Goal: Answer question/provide support

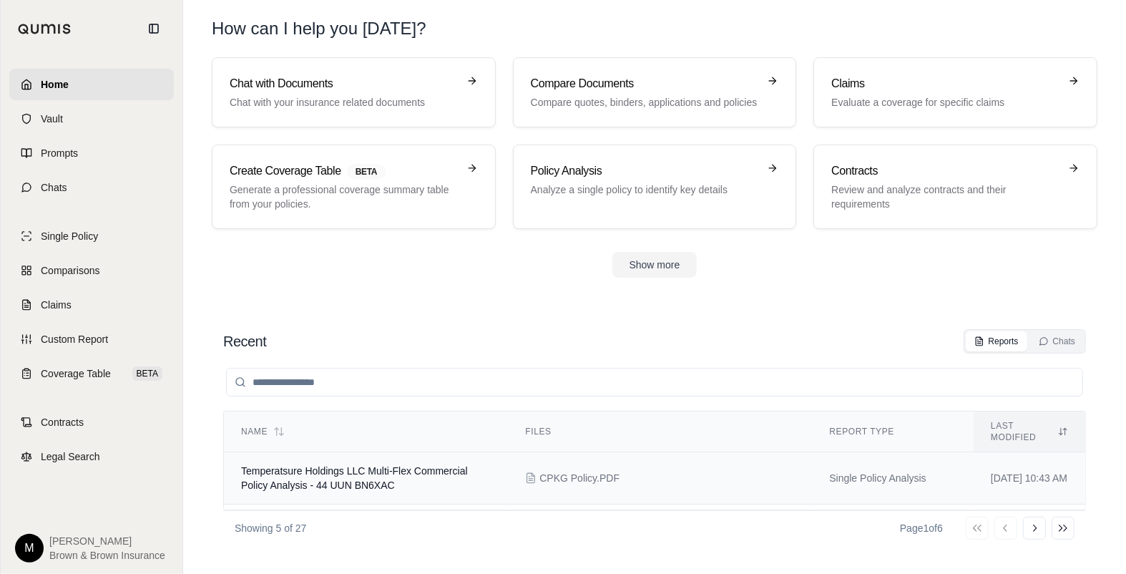
click at [366, 465] on span "Temperatsure Holdings LLC Multi-Flex Commercial Policy Analysis - 44 UUN BN6XAC" at bounding box center [354, 478] width 227 height 26
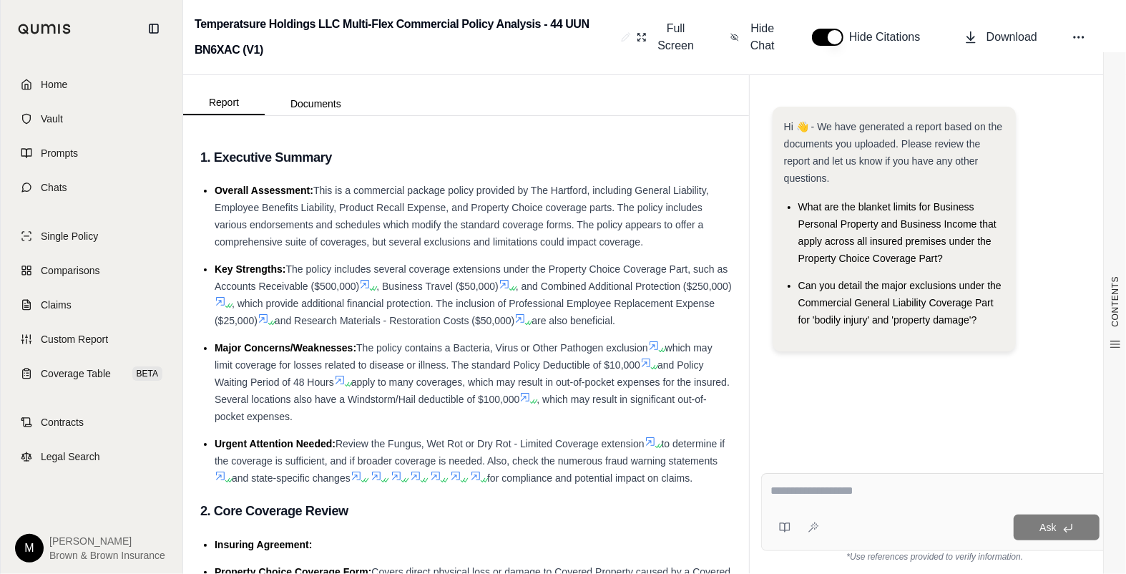
click at [792, 492] on textarea at bounding box center [934, 490] width 329 height 17
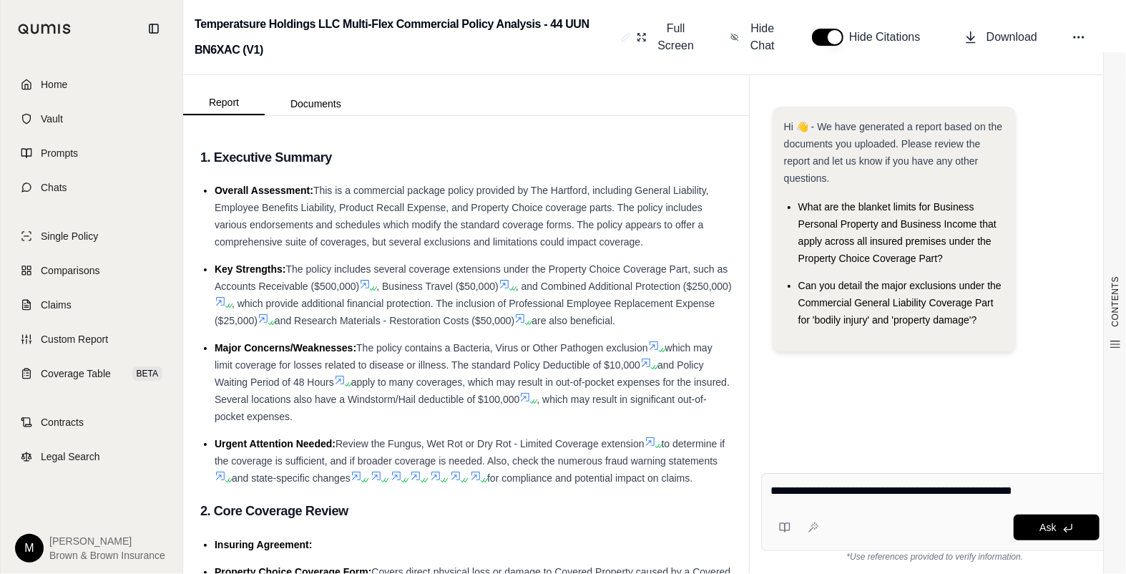
type textarea "**********"
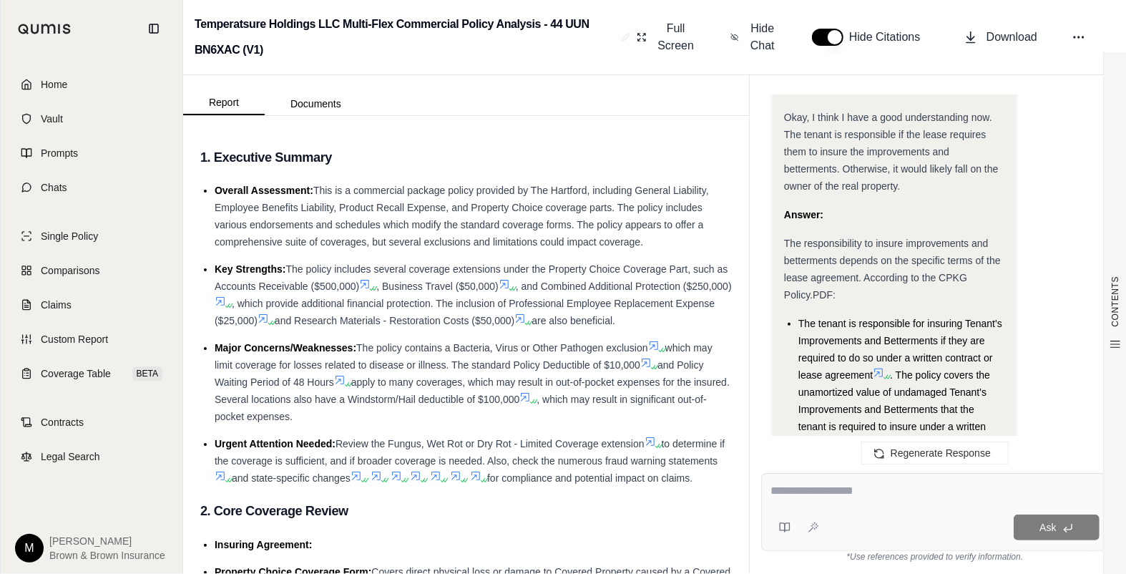
click at [49, 84] on span "Home" at bounding box center [54, 84] width 26 height 14
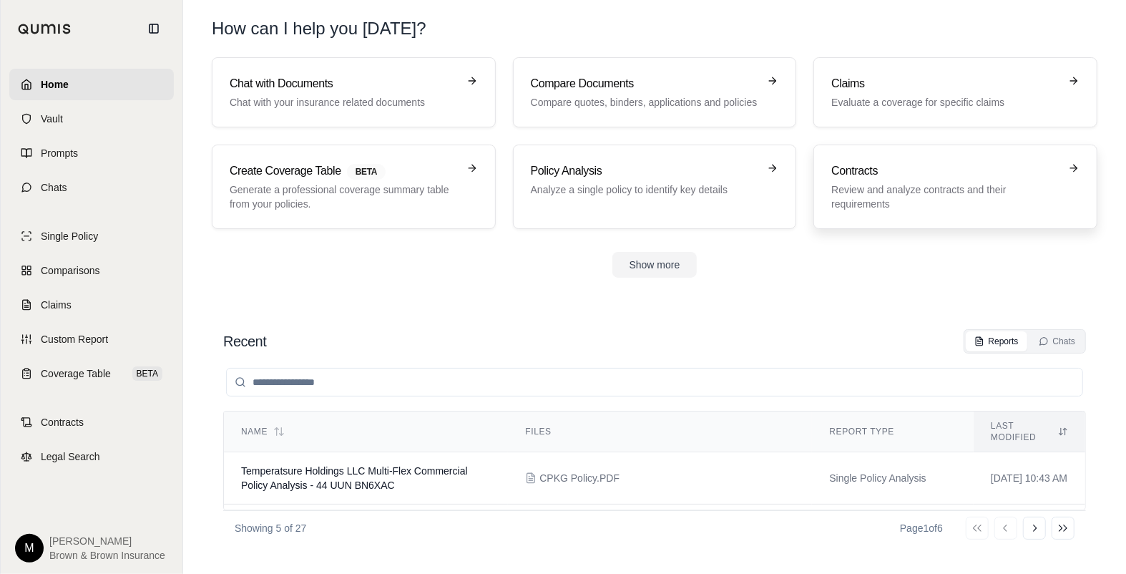
click at [891, 174] on h3 "Contracts" at bounding box center [945, 170] width 228 height 17
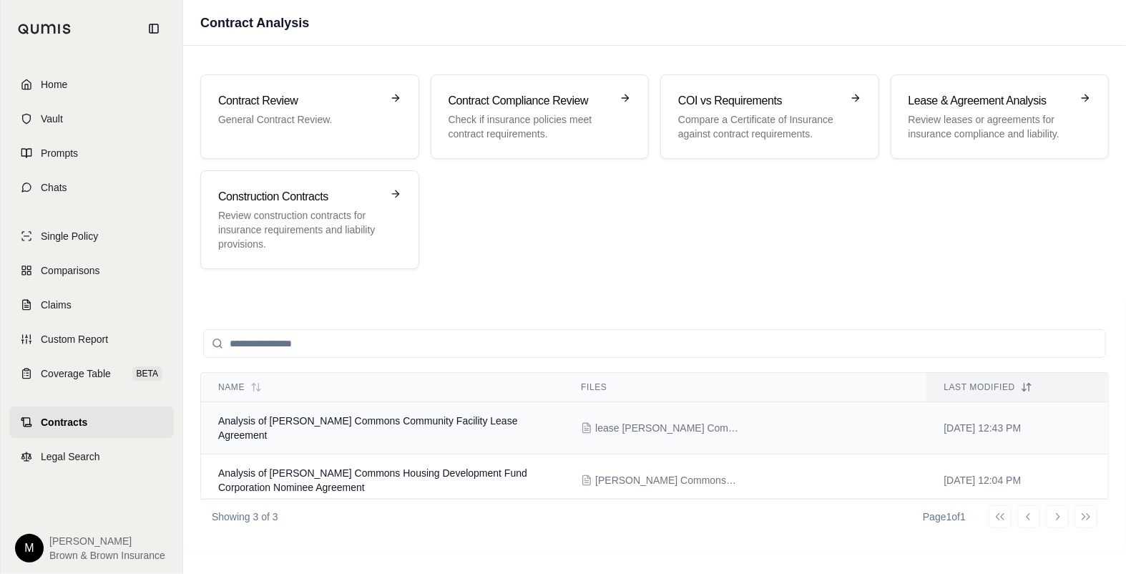
scroll to position [44, 0]
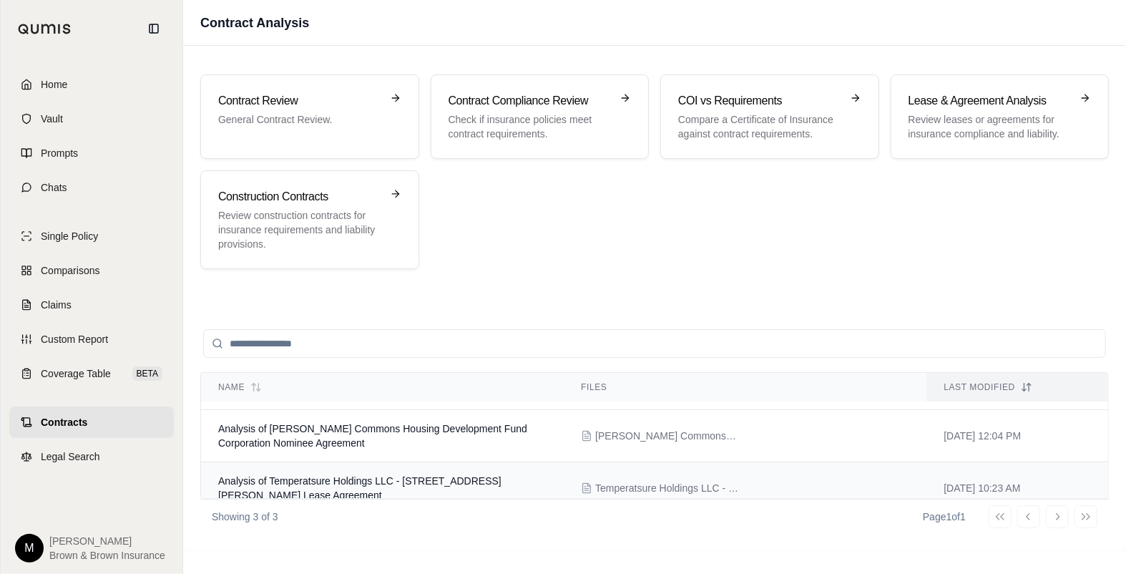
click at [391, 475] on span "Analysis of Temperatsure Holdings LLC - [STREET_ADDRESS][PERSON_NAME] Lease Agr…" at bounding box center [359, 488] width 283 height 26
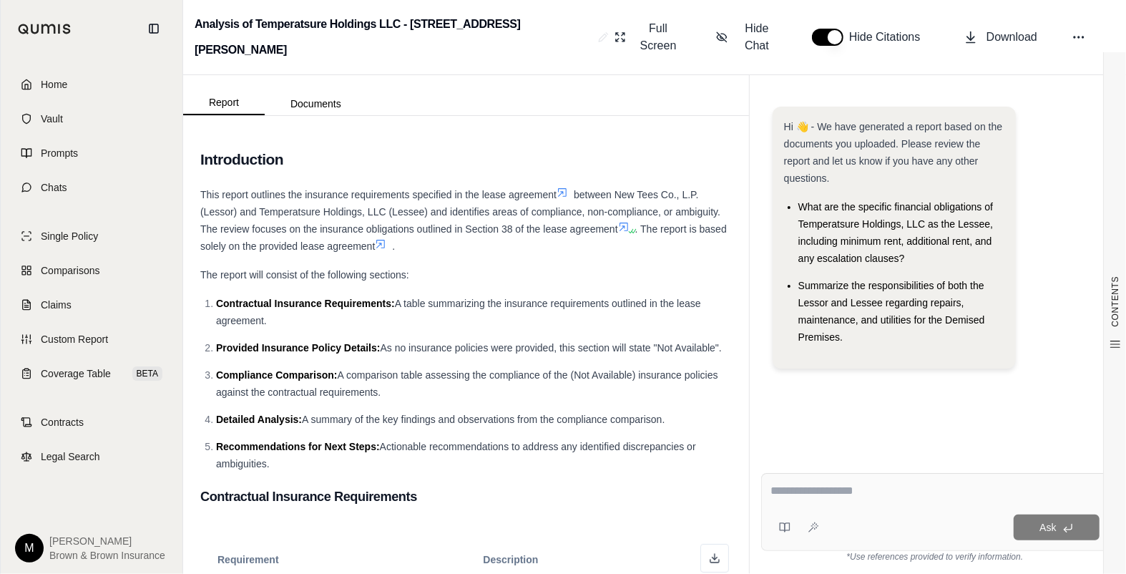
click at [802, 486] on textarea at bounding box center [934, 490] width 329 height 17
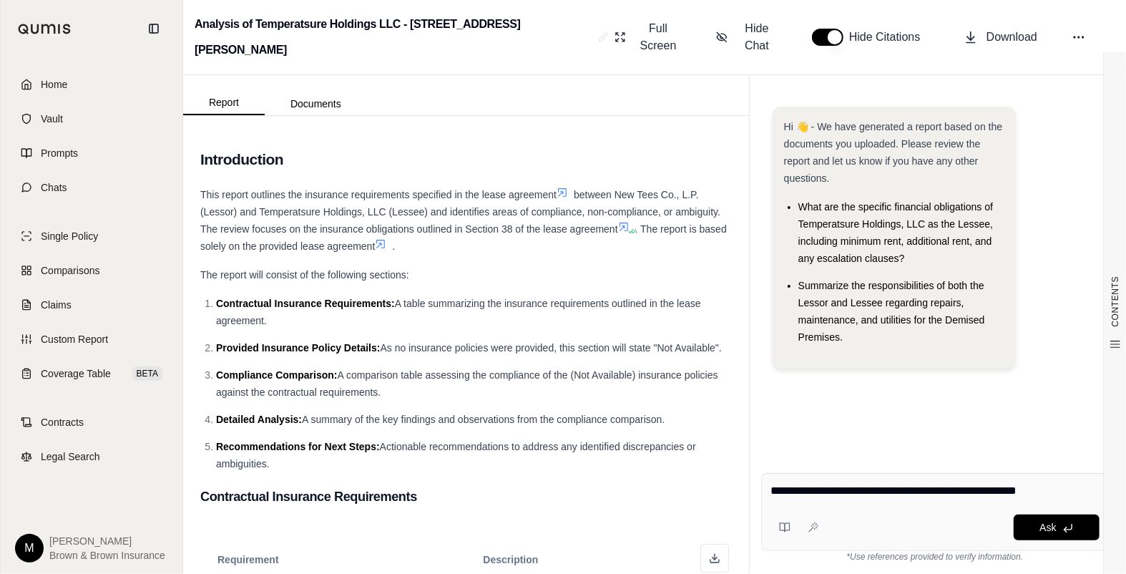
type textarea "**********"
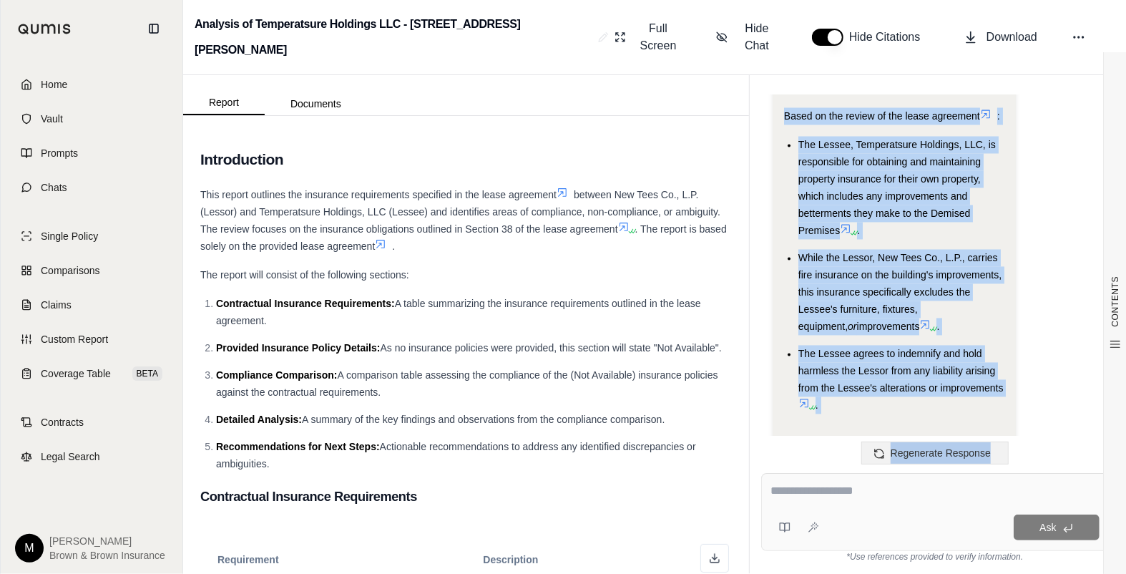
scroll to position [2031, 0]
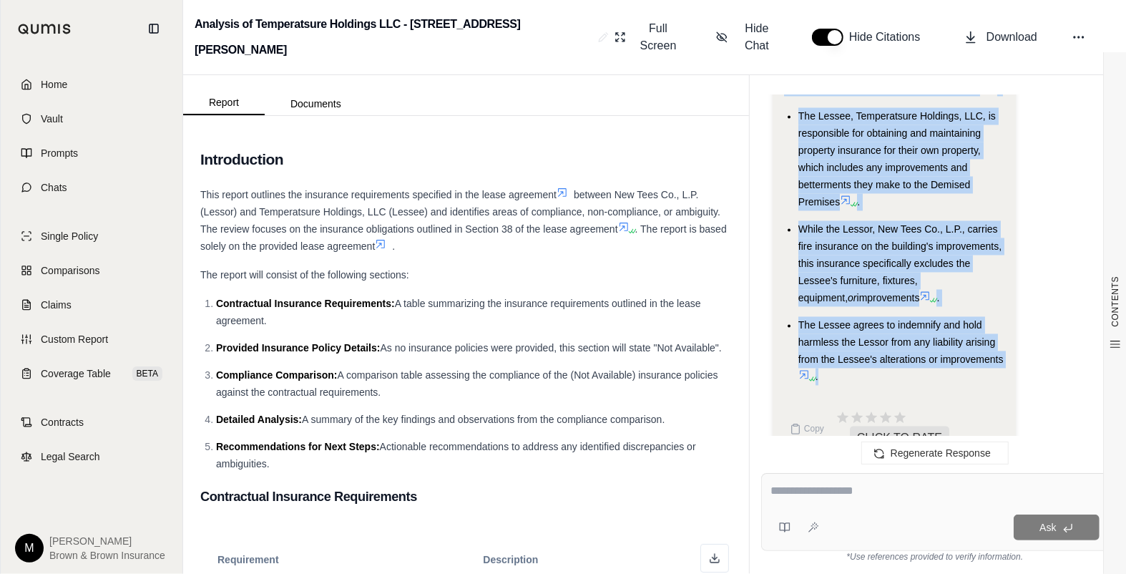
drag, startPoint x: 785, startPoint y: 194, endPoint x: 986, endPoint y: 362, distance: 261.5
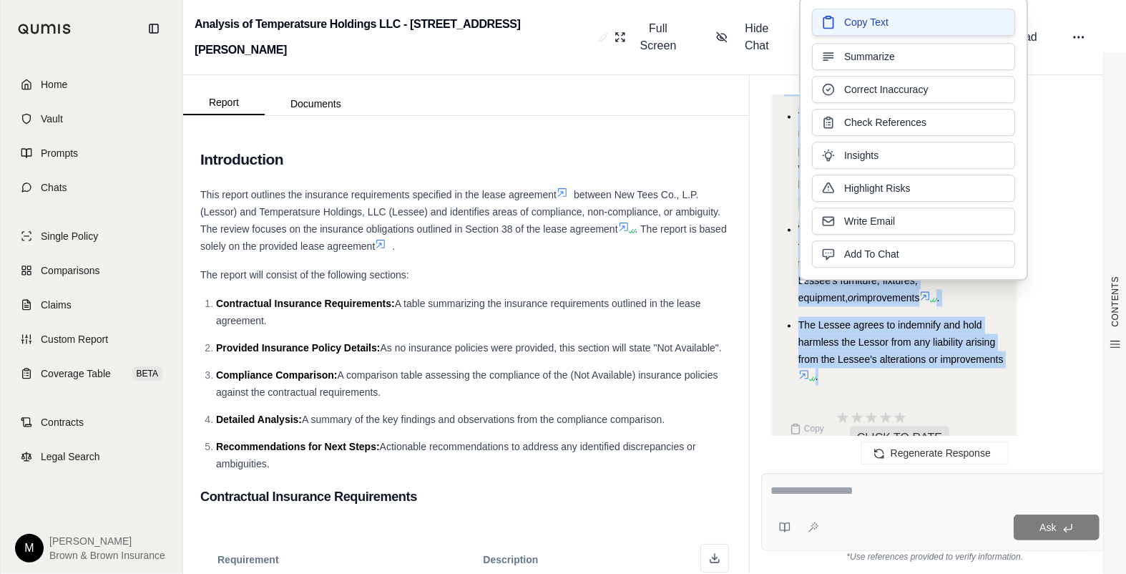
click at [854, 24] on span "Copy Text" at bounding box center [866, 22] width 44 height 14
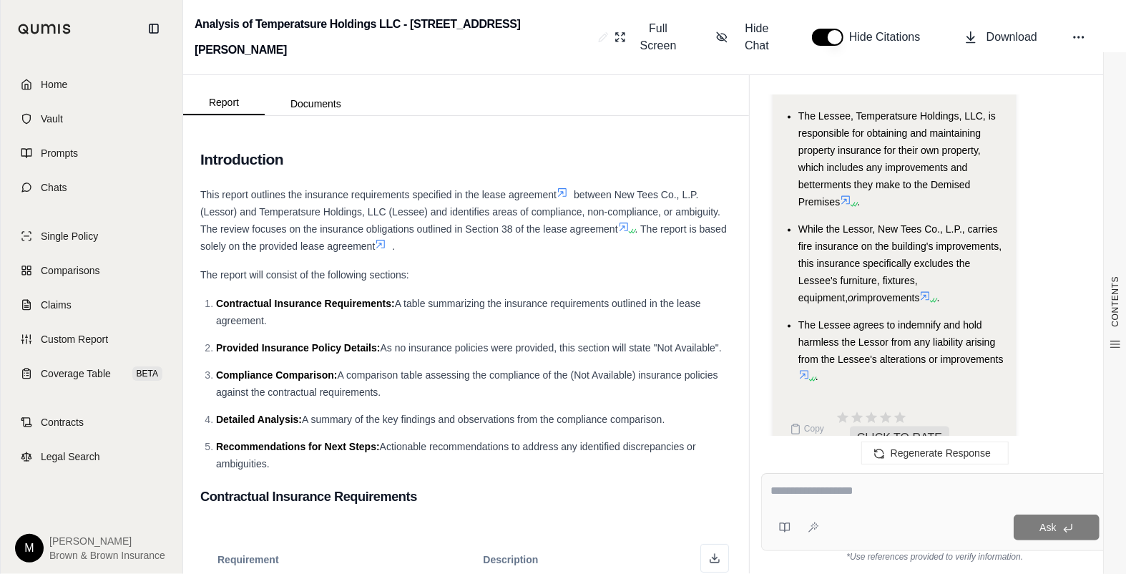
click at [815, 489] on textarea at bounding box center [934, 490] width 329 height 17
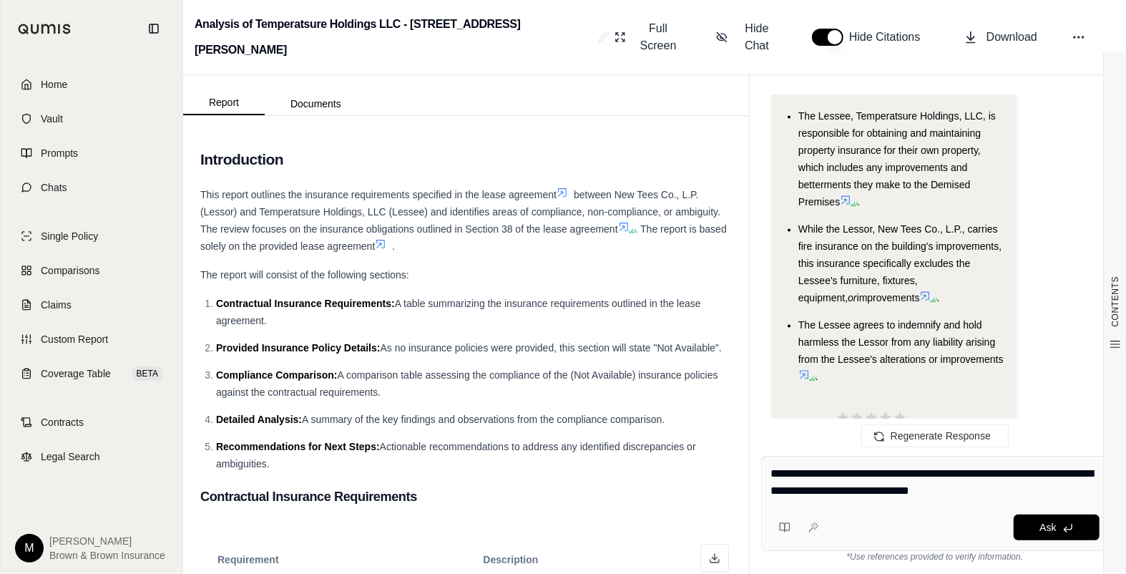
type textarea "**********"
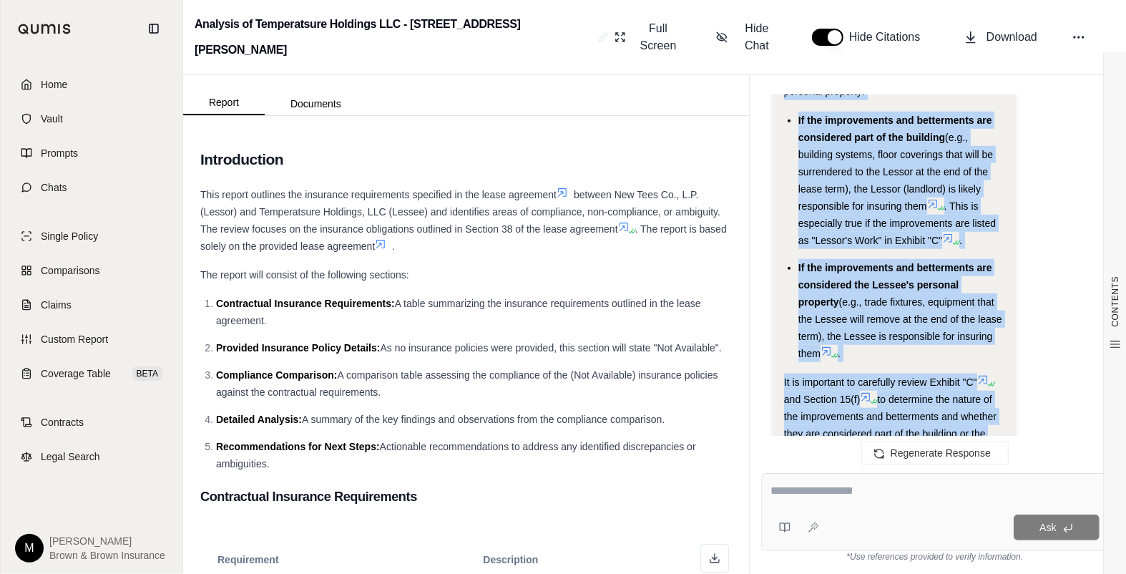
scroll to position [4831, 0]
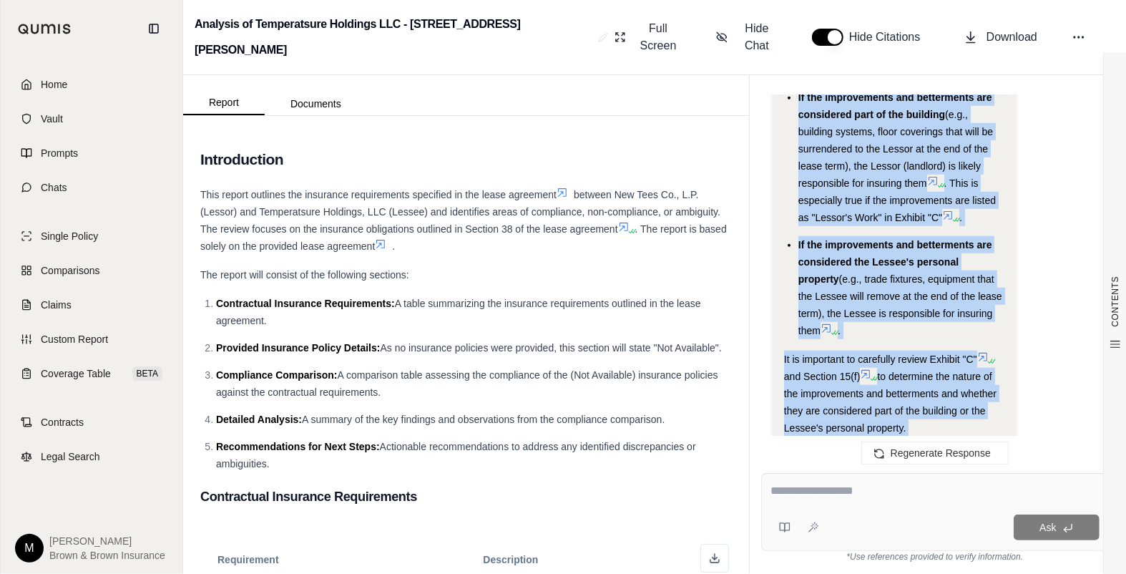
drag, startPoint x: 783, startPoint y: 222, endPoint x: 943, endPoint y: 345, distance: 201.9
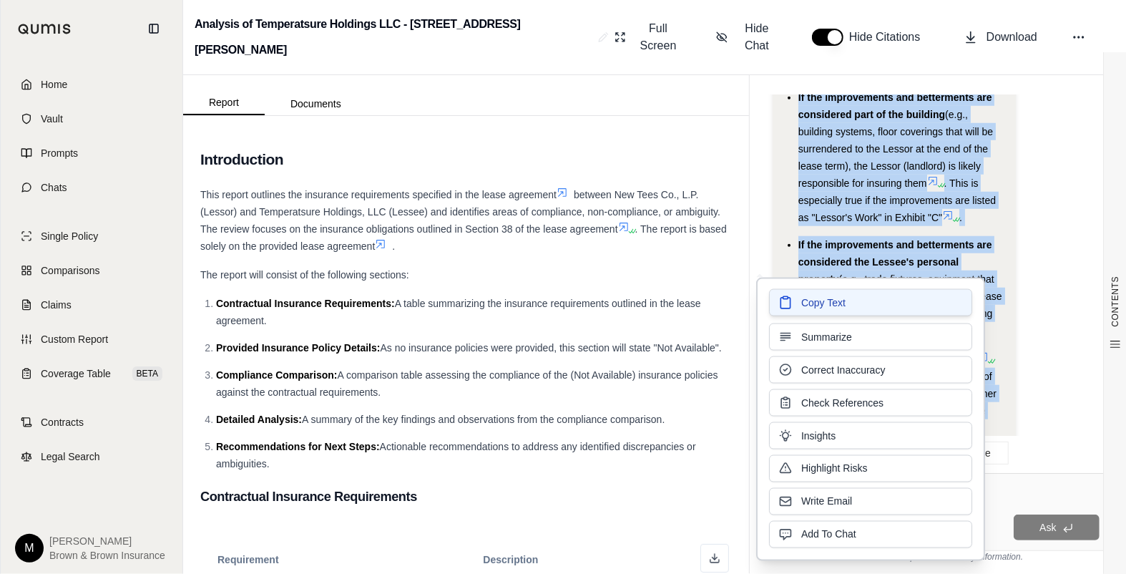
click at [790, 305] on icon at bounding box center [785, 302] width 14 height 14
